Goal: Information Seeking & Learning: Check status

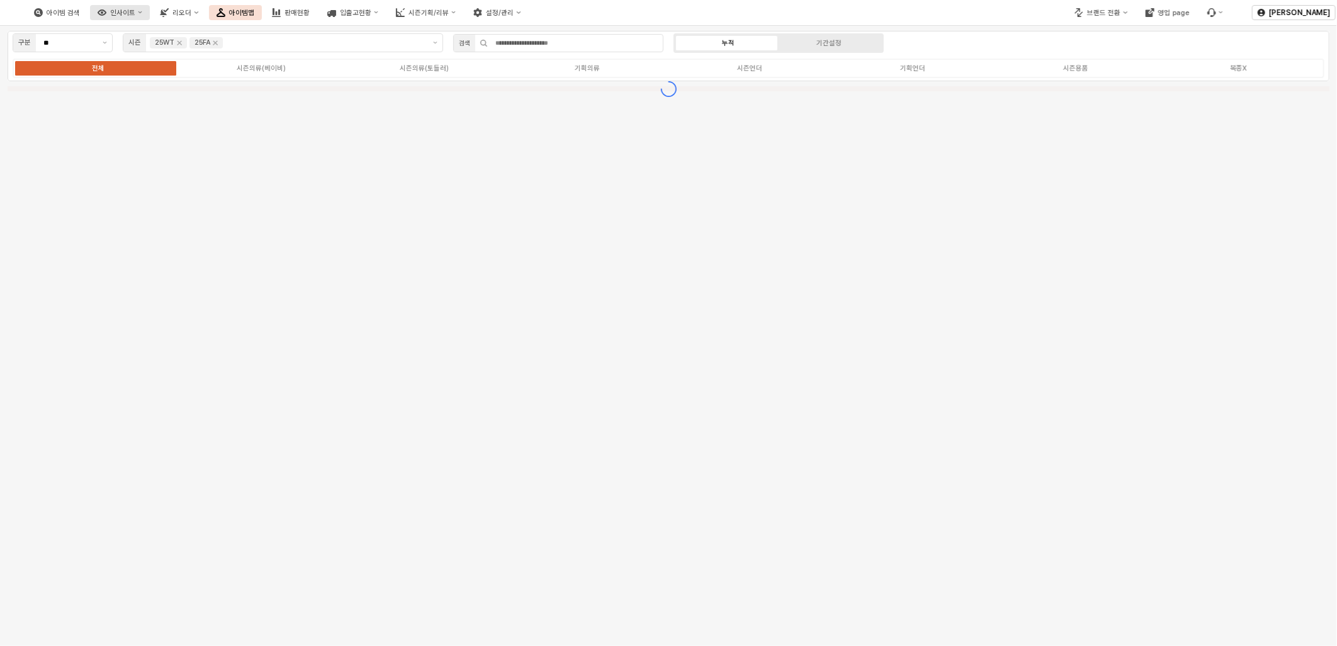
click at [135, 16] on div "인사이트" at bounding box center [122, 13] width 25 height 8
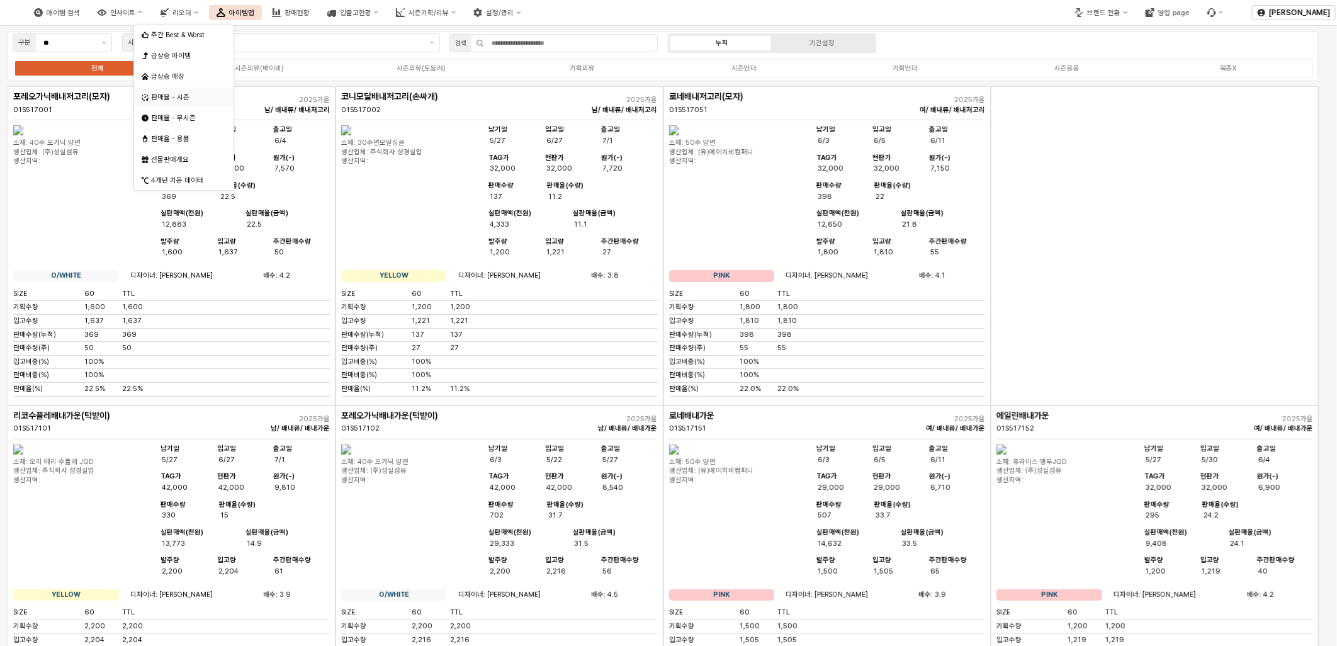
click at [175, 101] on div "판매율 - 시즌" at bounding box center [185, 97] width 68 height 9
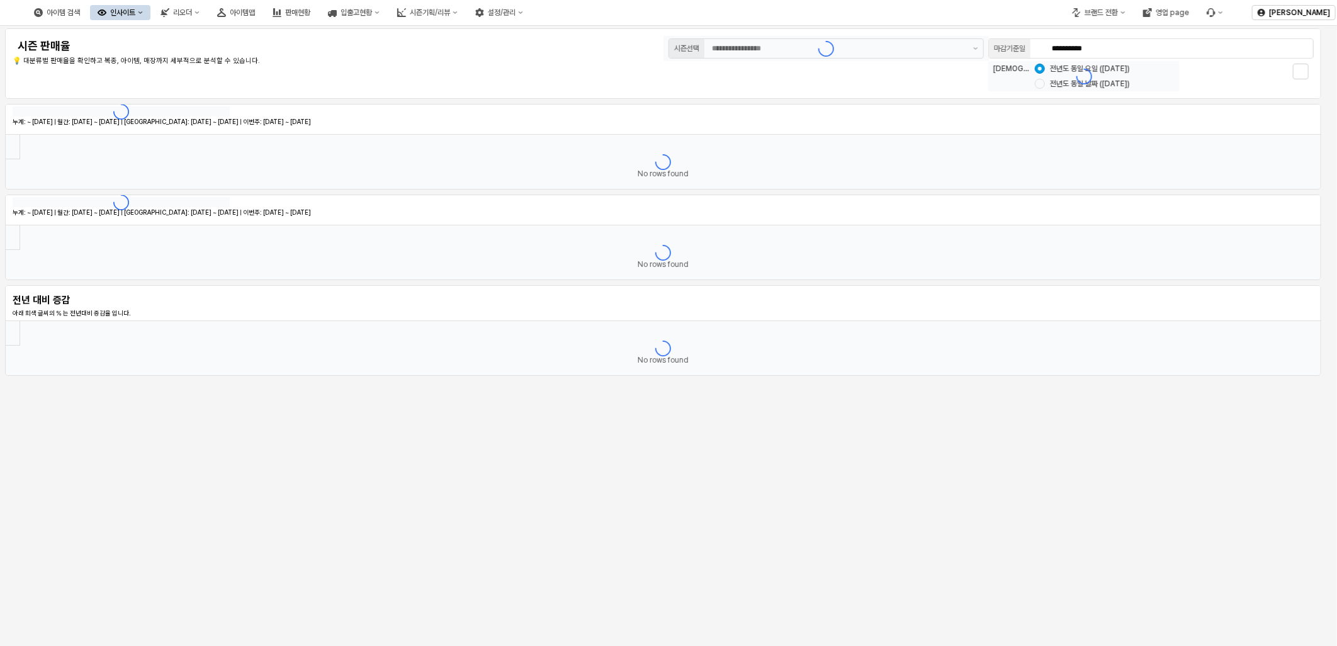
type input "********"
